Goal: Find specific page/section: Find specific page/section

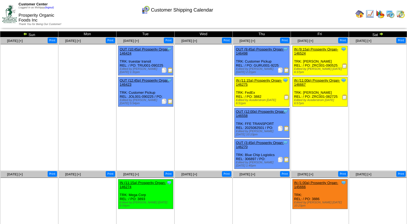
click at [392, 13] on img at bounding box center [390, 14] width 9 height 9
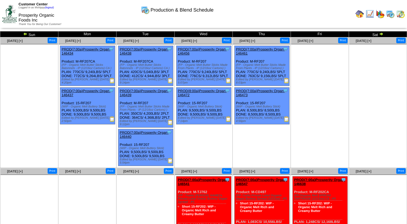
click at [26, 35] on img at bounding box center [25, 34] width 4 height 4
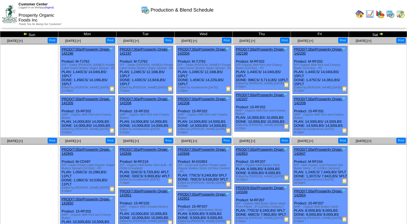
click at [286, 87] on img at bounding box center [286, 84] width 5 height 5
